Goal: Find specific page/section: Find specific page/section

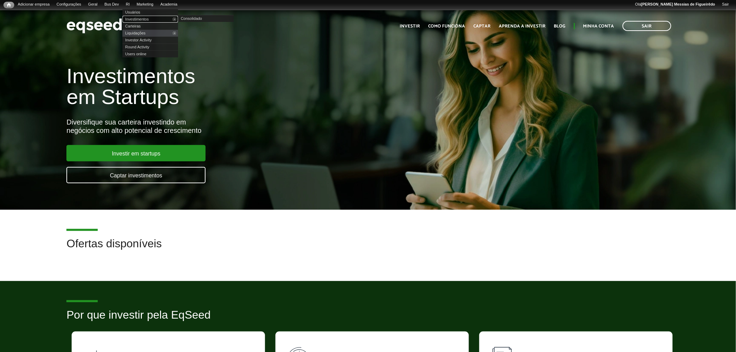
click at [143, 18] on link "Investimentos" at bounding box center [151, 19] width 56 height 7
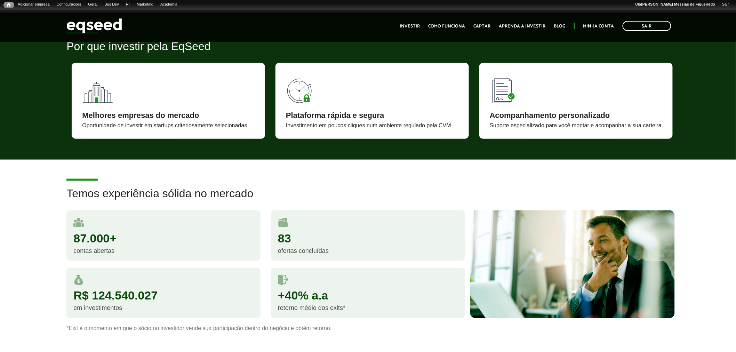
scroll to position [270, 0]
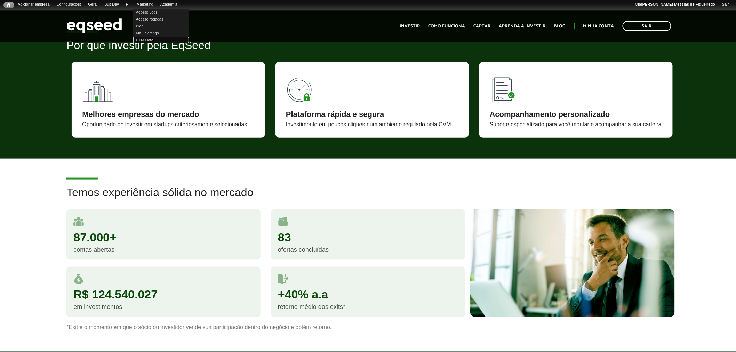
click at [150, 37] on link "UTM Data" at bounding box center [161, 40] width 56 height 7
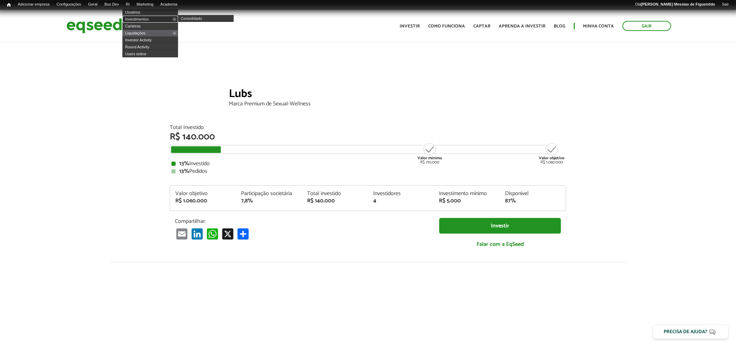
click at [140, 17] on link "Investimentos" at bounding box center [151, 19] width 56 height 7
